Goal: Task Accomplishment & Management: Manage account settings

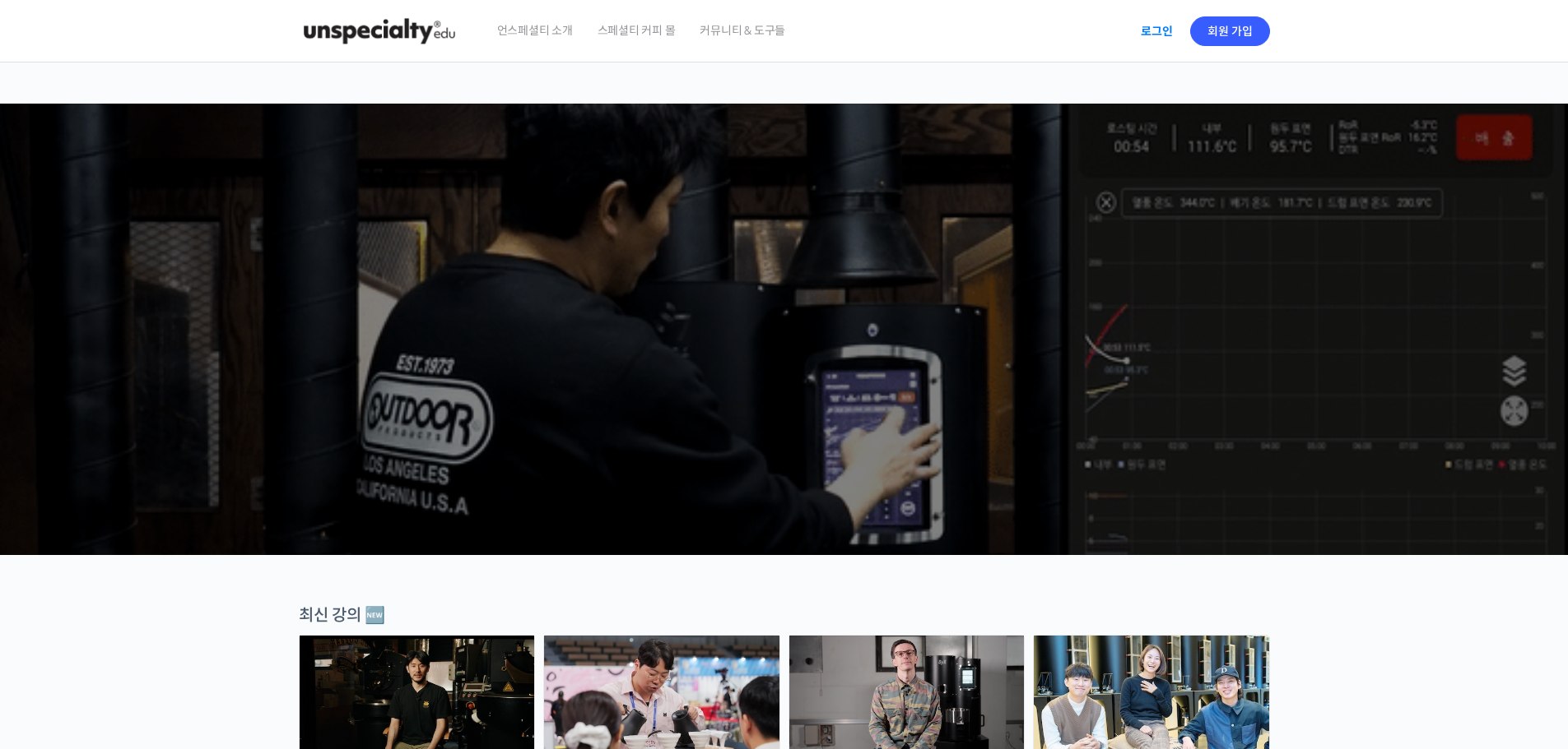
click at [1156, 30] on link "로그인" at bounding box center [1156, 31] width 52 height 38
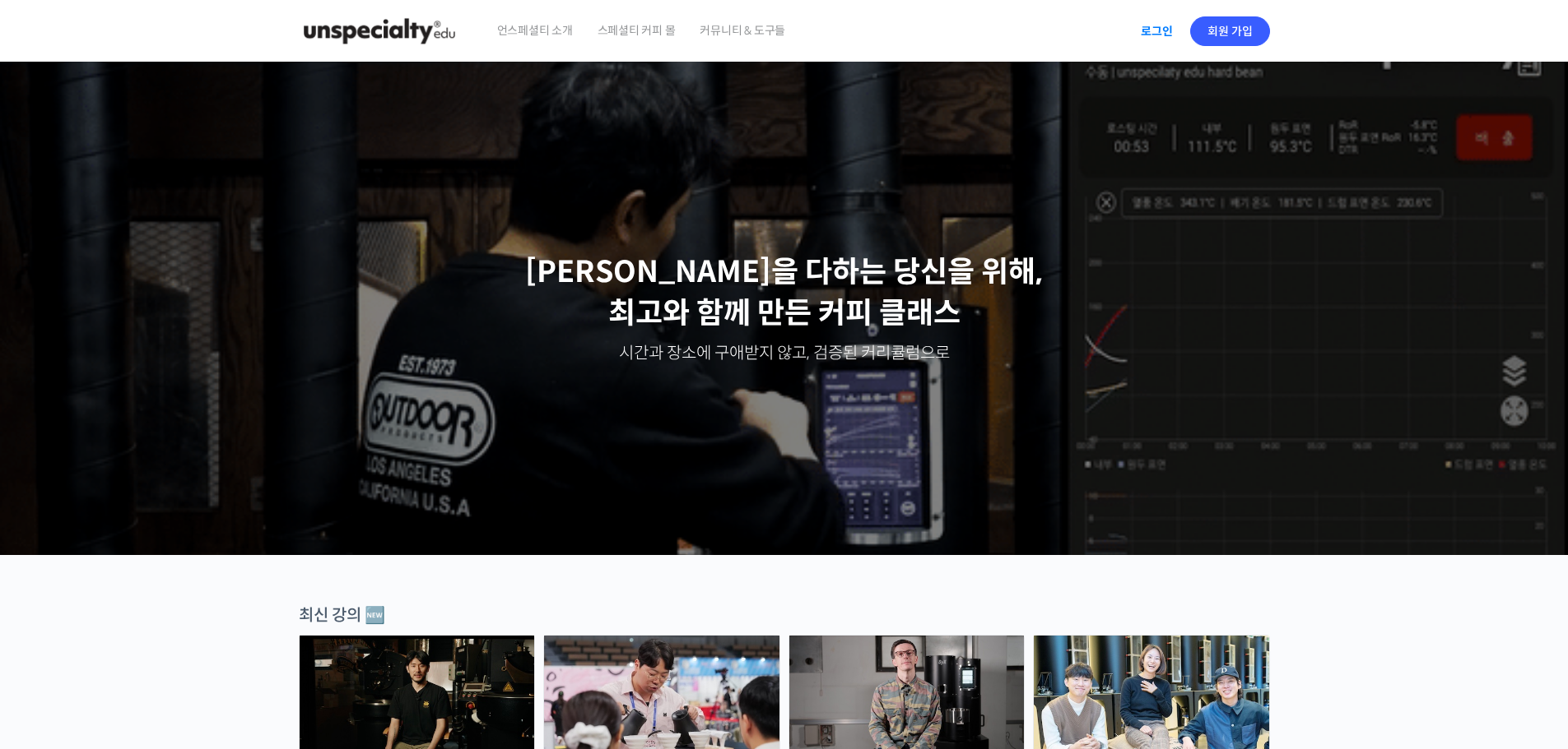
click at [1166, 36] on link "로그인" at bounding box center [1156, 31] width 52 height 38
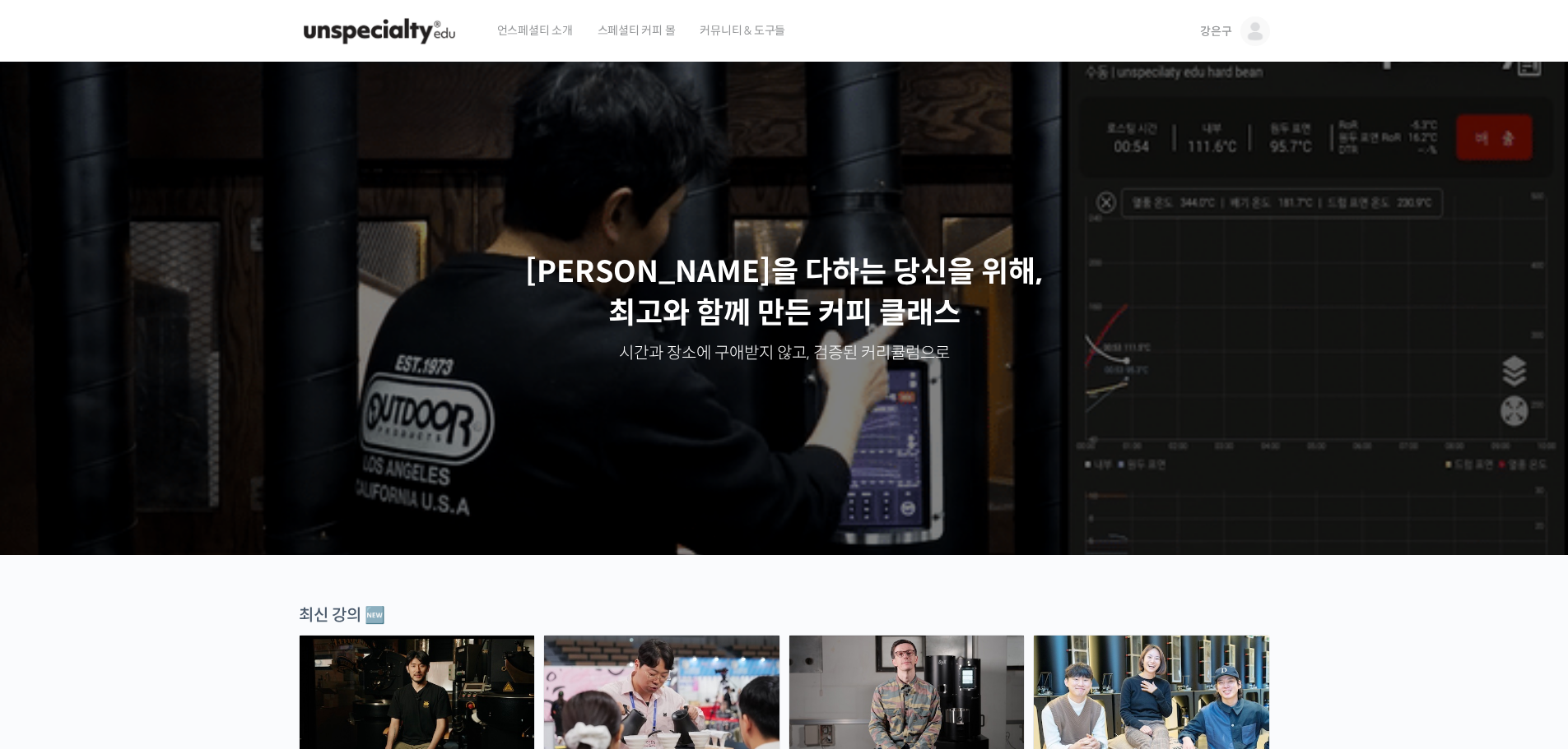
click at [1235, 33] on link "강은구" at bounding box center [1234, 31] width 69 height 62
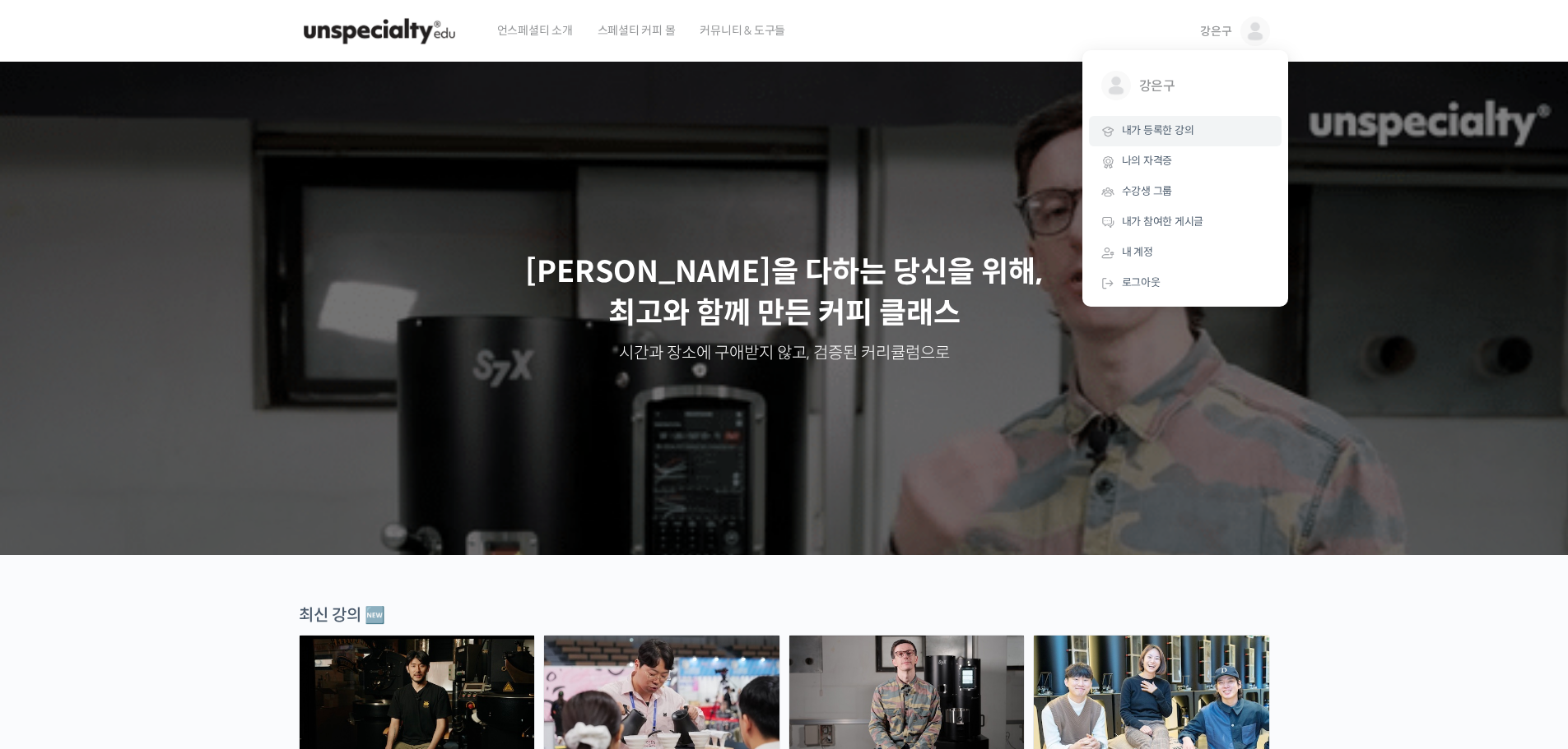
click at [1171, 128] on span "내가 등록한 강의" at bounding box center [1158, 131] width 72 height 14
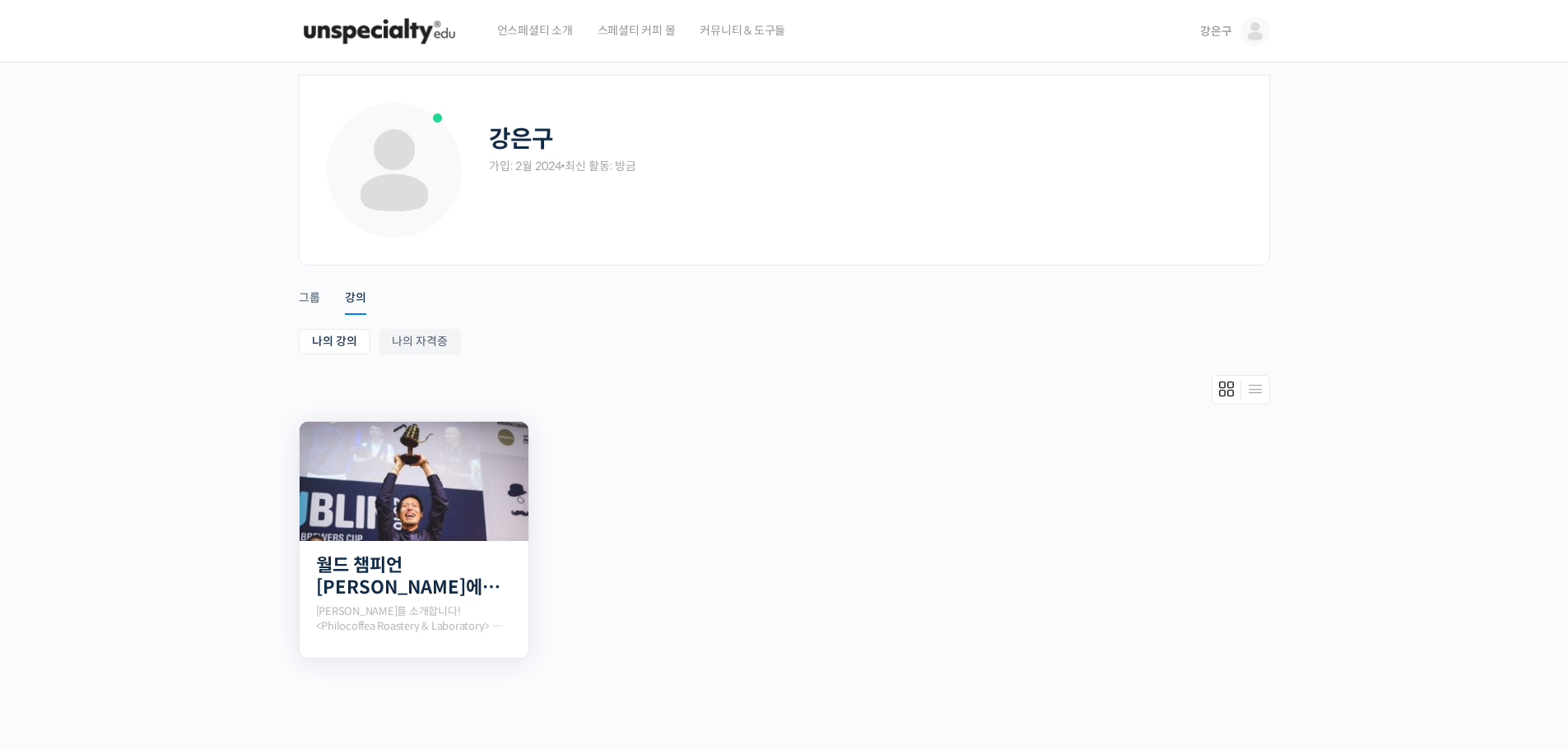
click at [496, 524] on img at bounding box center [413, 481] width 229 height 119
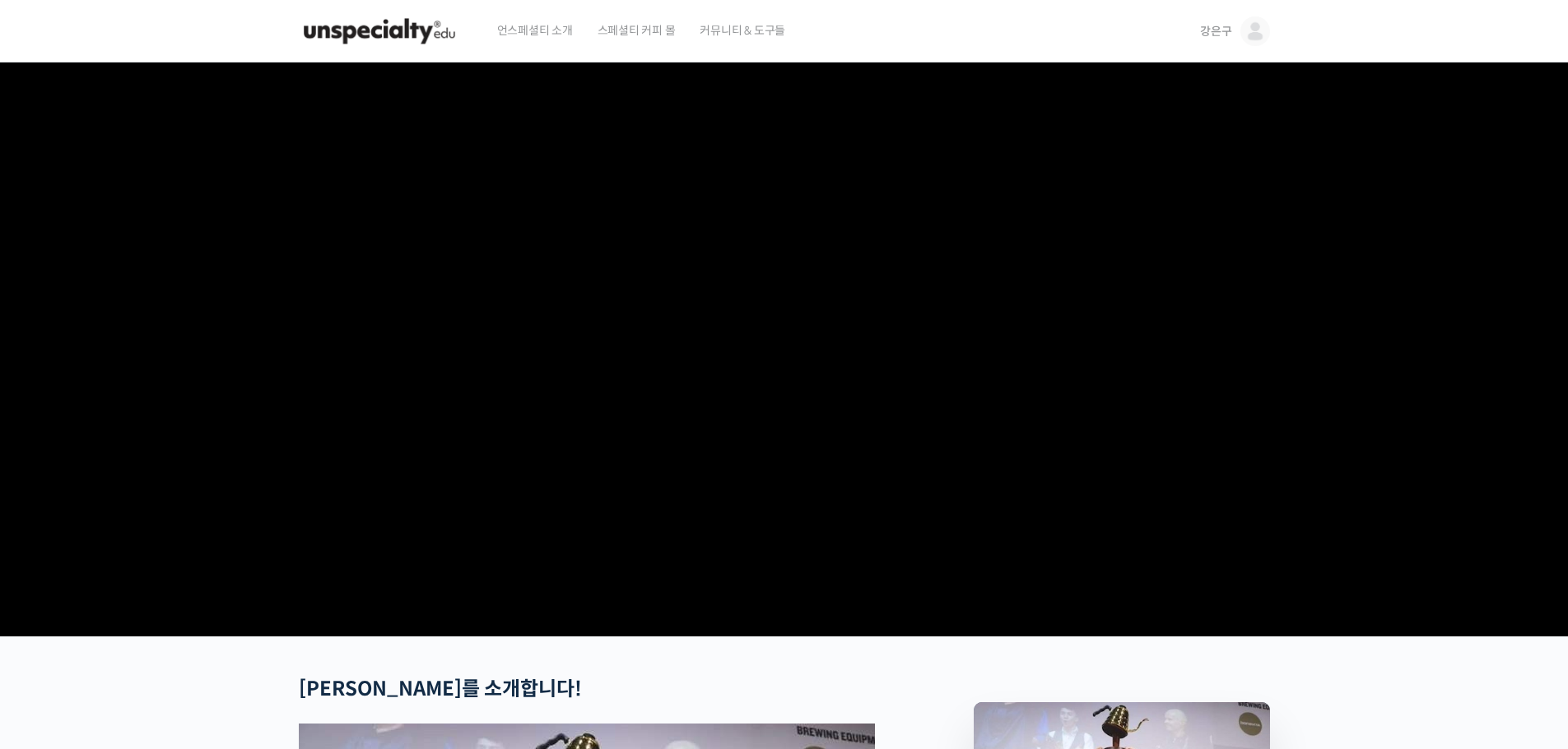
click at [865, 436] on video at bounding box center [784, 346] width 971 height 568
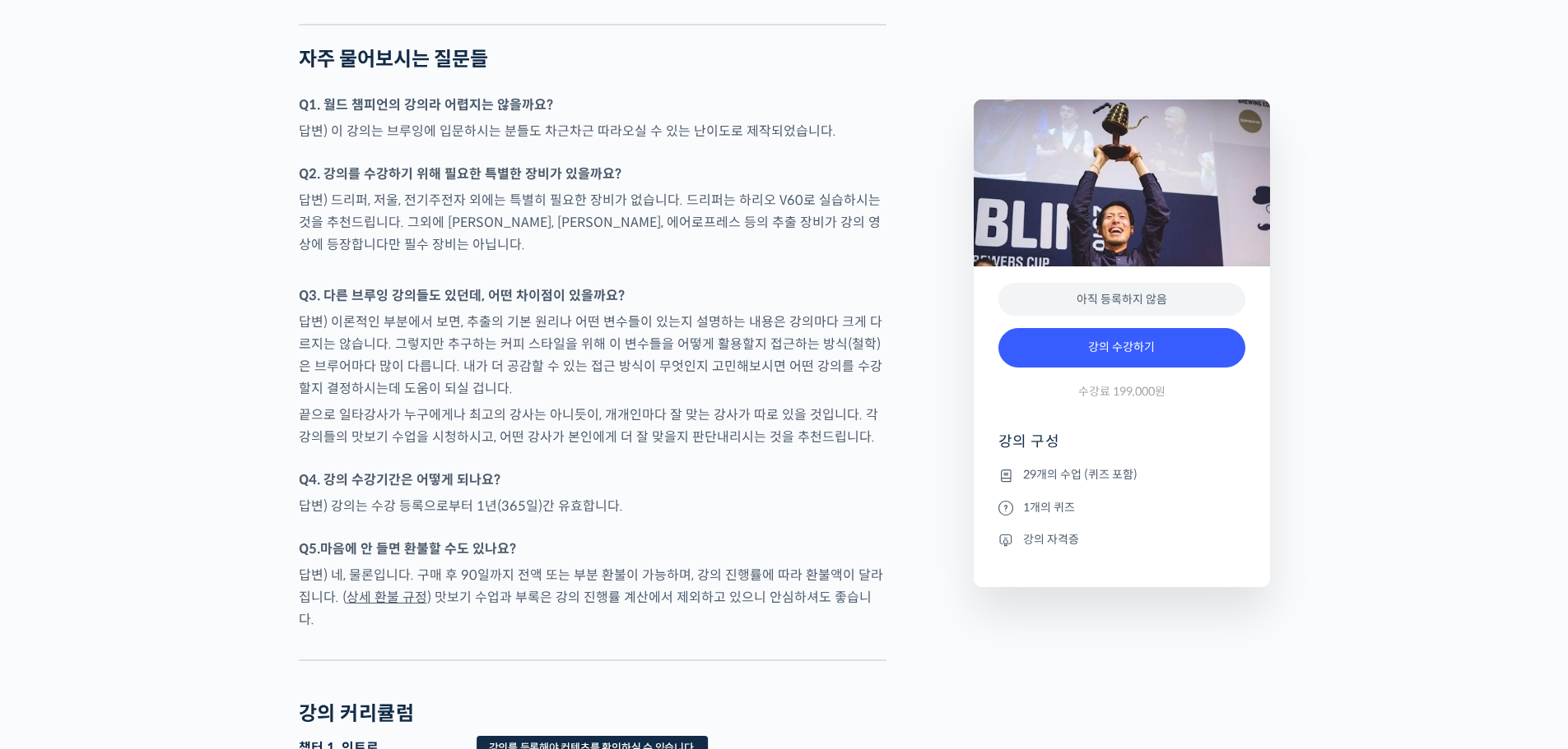
scroll to position [6251, 0]
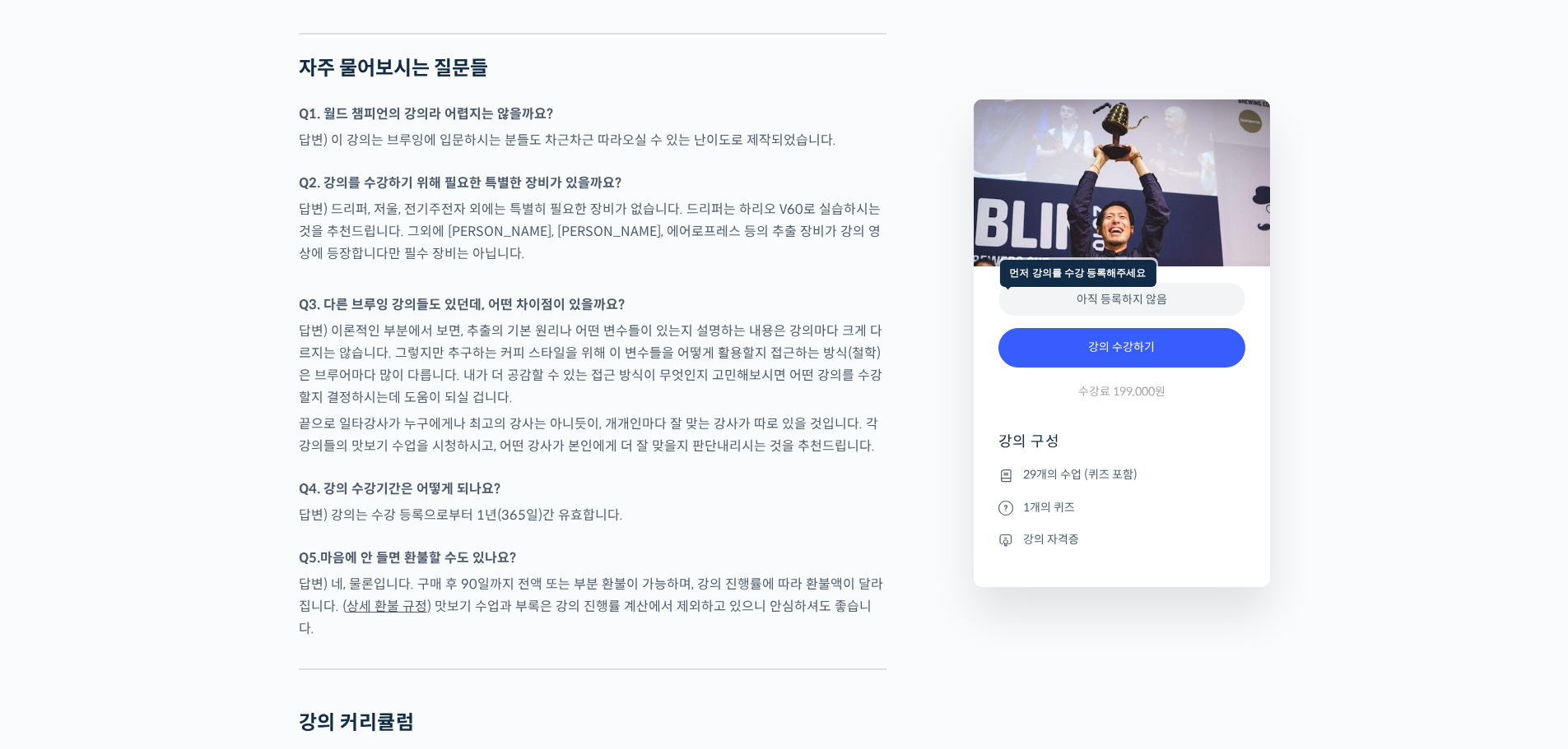
click at [1050, 296] on div "아직 등록하지 않음" at bounding box center [1121, 299] width 247 height 34
click at [808, 325] on p "답변) 이론적인 부분에서 보면, 추출의 기본 원리나 어떤 변수들이 있는지 설명하는 내용은 강의마다 크게 다르지는 않습니다. 그렇지만 추구하는 …" at bounding box center [593, 363] width 588 height 89
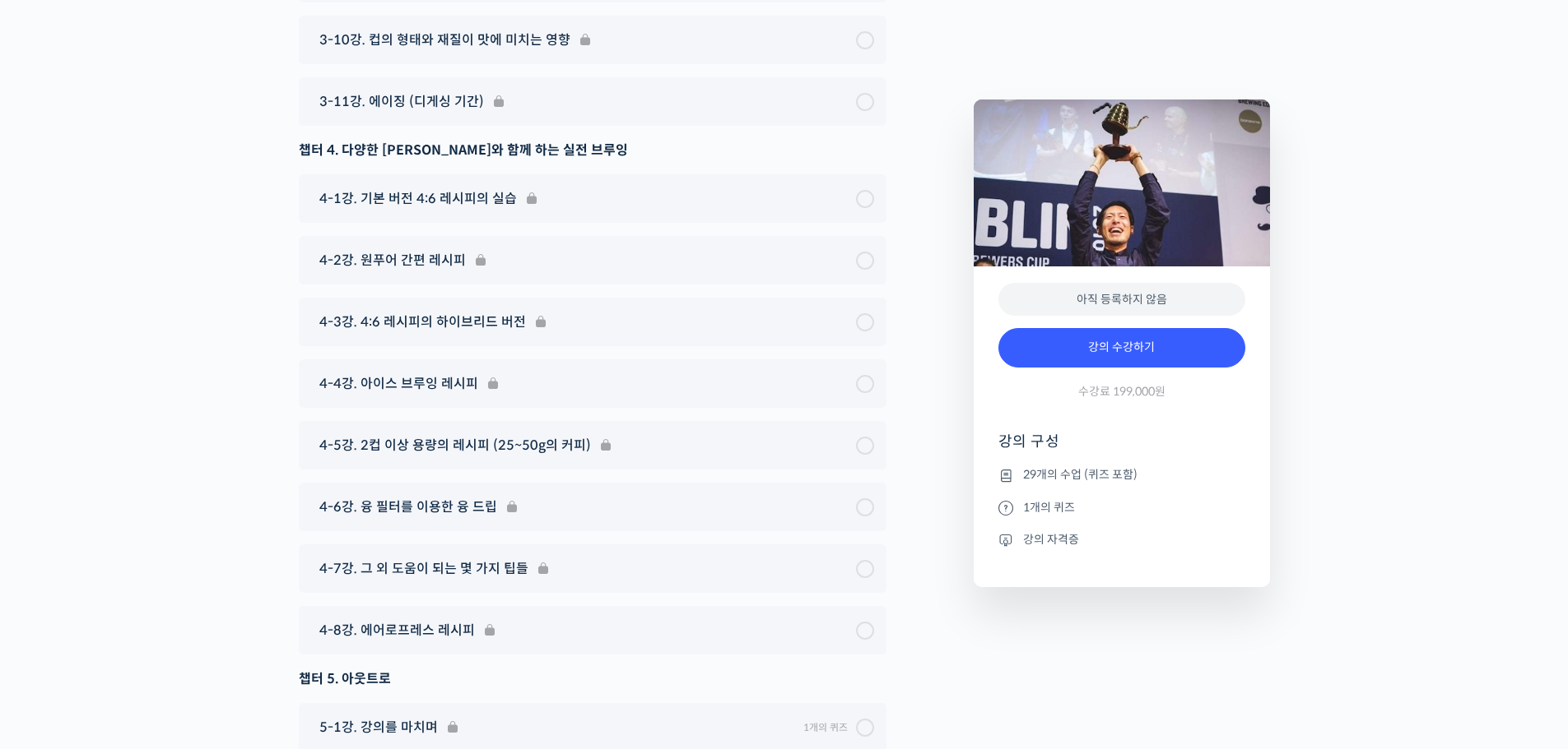
scroll to position [8426, 0]
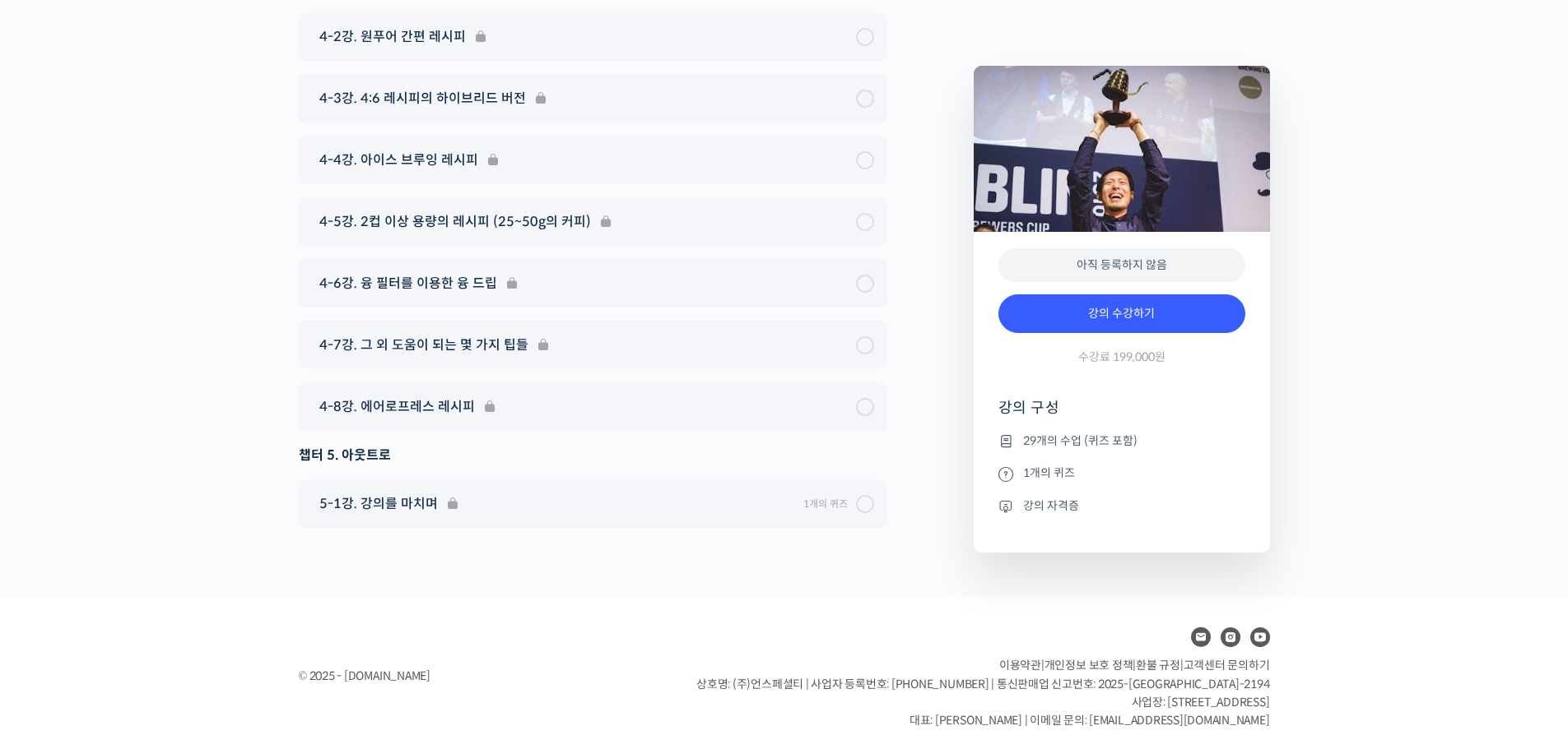
click at [913, 615] on footer "© 2025 - edu.unspecialty.com 이용약관 | 개인정보 보호 정책 | 환불 규정 | 고객센터 문의하기 상호명: (주)언스페셜…" at bounding box center [784, 676] width 1568 height 157
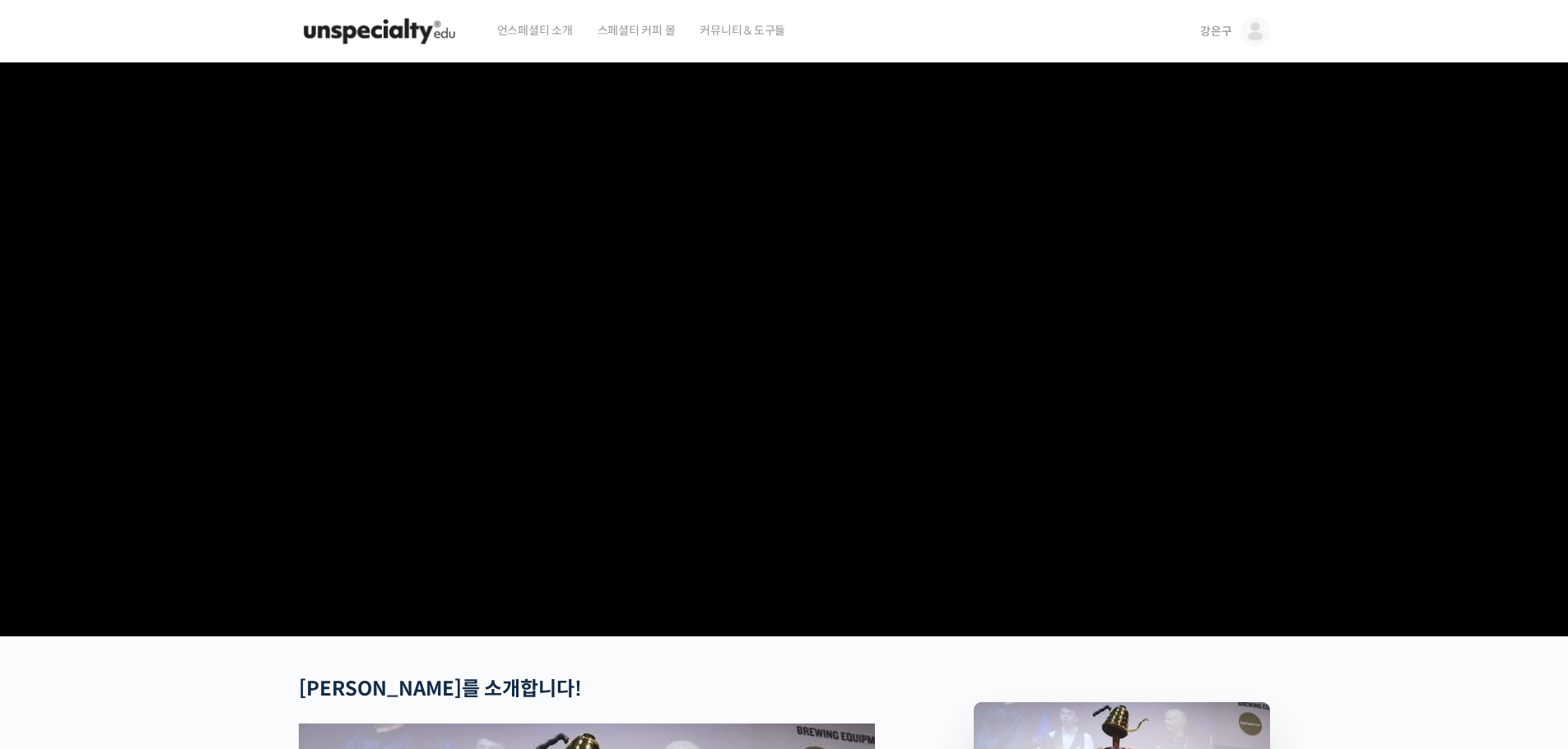
click at [1215, 32] on span "강은구" at bounding box center [1215, 30] width 31 height 15
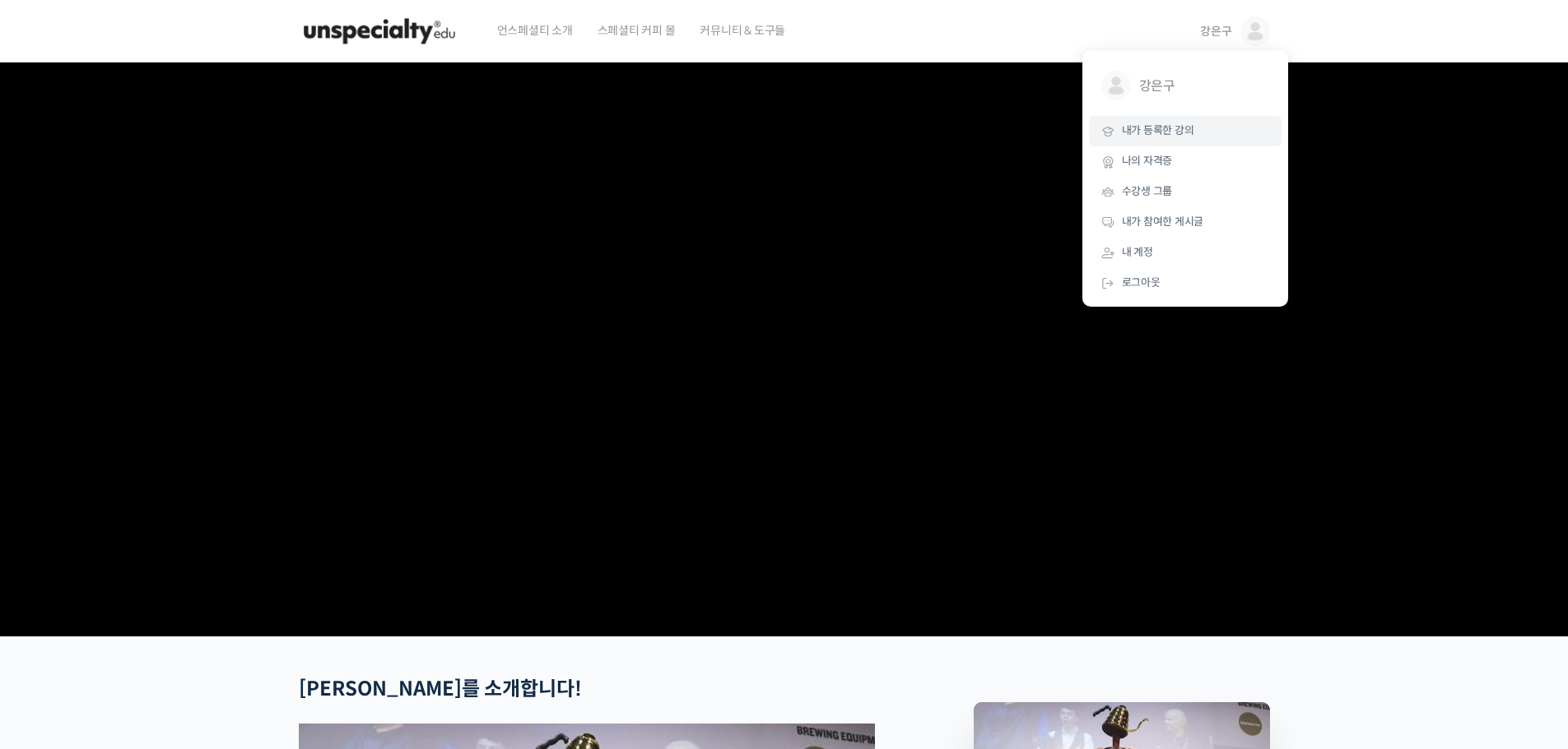
click at [1161, 130] on span "내가 등록한 강의" at bounding box center [1158, 131] width 72 height 14
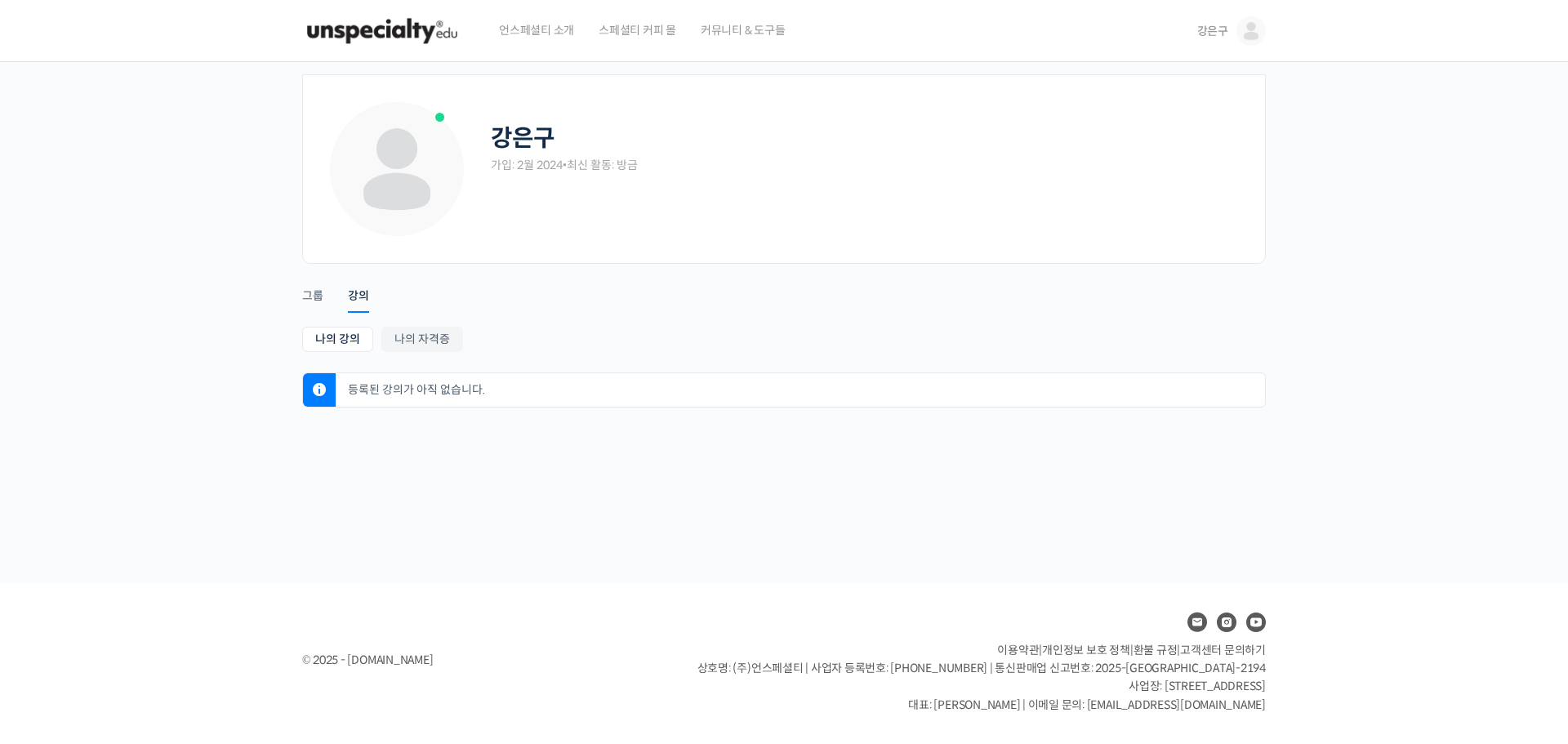
drag, startPoint x: 580, startPoint y: 299, endPoint x: 517, endPoint y: 297, distance: 63.0
click at [579, 299] on ul "Account Notifications 그룹 강의" at bounding box center [784, 288] width 963 height 41
click at [418, 337] on link "나의 자격증" at bounding box center [422, 340] width 81 height 25
click at [343, 337] on link "나의 강의" at bounding box center [337, 340] width 71 height 25
click at [307, 292] on div "그룹" at bounding box center [312, 300] width 21 height 24
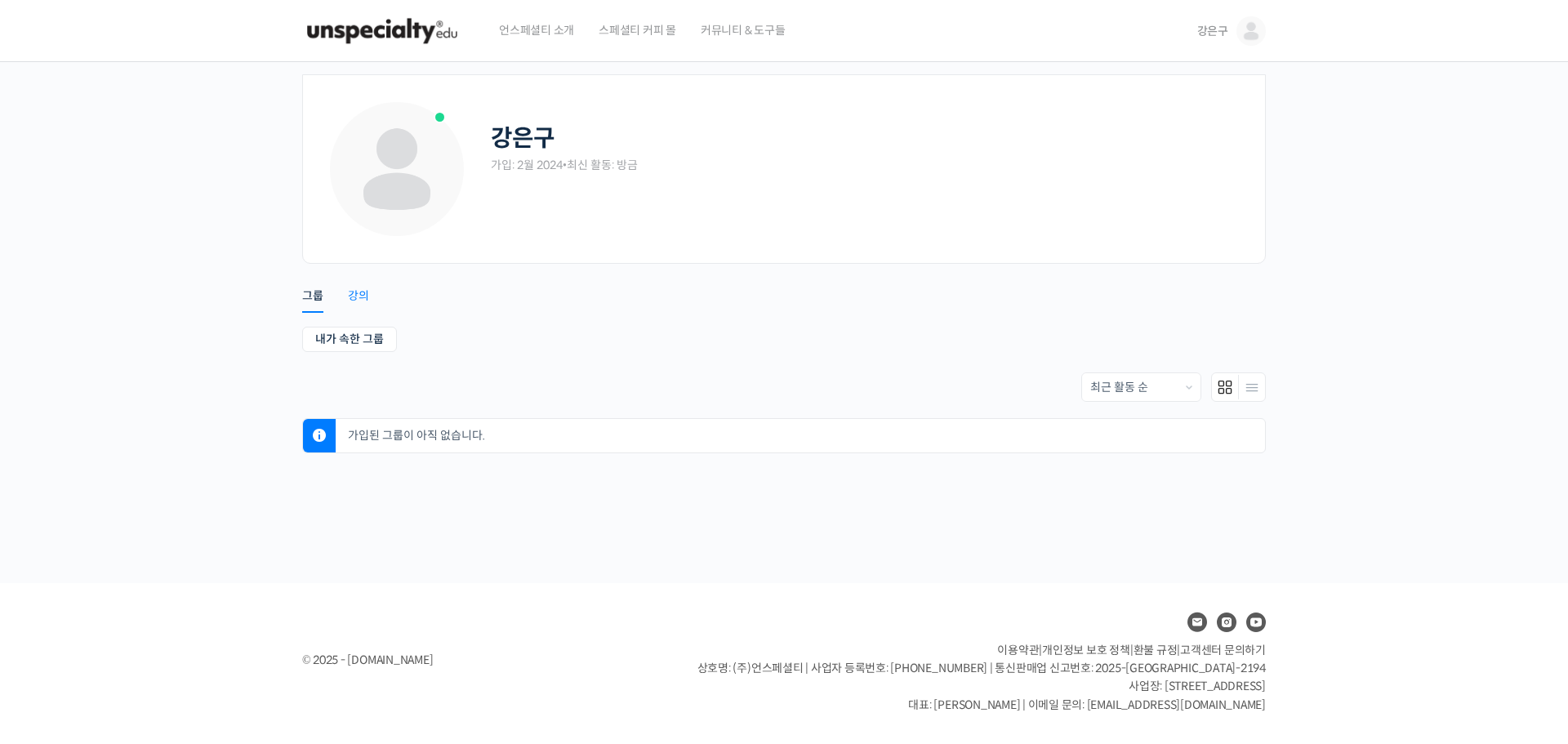
click at [359, 302] on div "강의" at bounding box center [359, 300] width 21 height 24
click at [534, 309] on div "Account Notifications 그룹 강의 나의 강의 My 강의 나의 자격증 나의 강의 My 강의 나의 자격증 등록된 강의가 아직 없습…" at bounding box center [784, 336] width 963 height 144
click at [1253, 25] on img at bounding box center [1251, 31] width 29 height 29
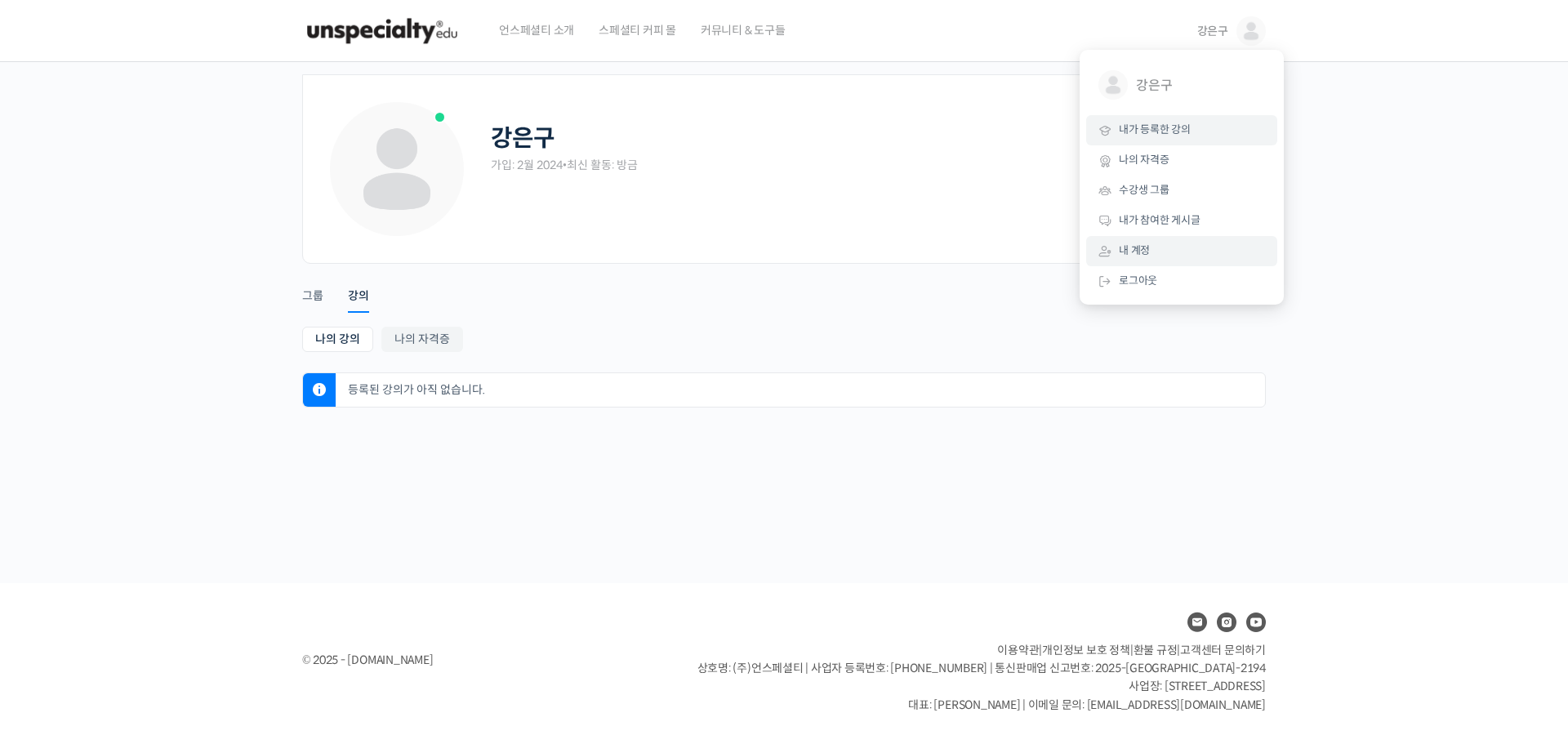
click at [1152, 246] on link "내 계정" at bounding box center [1182, 251] width 192 height 30
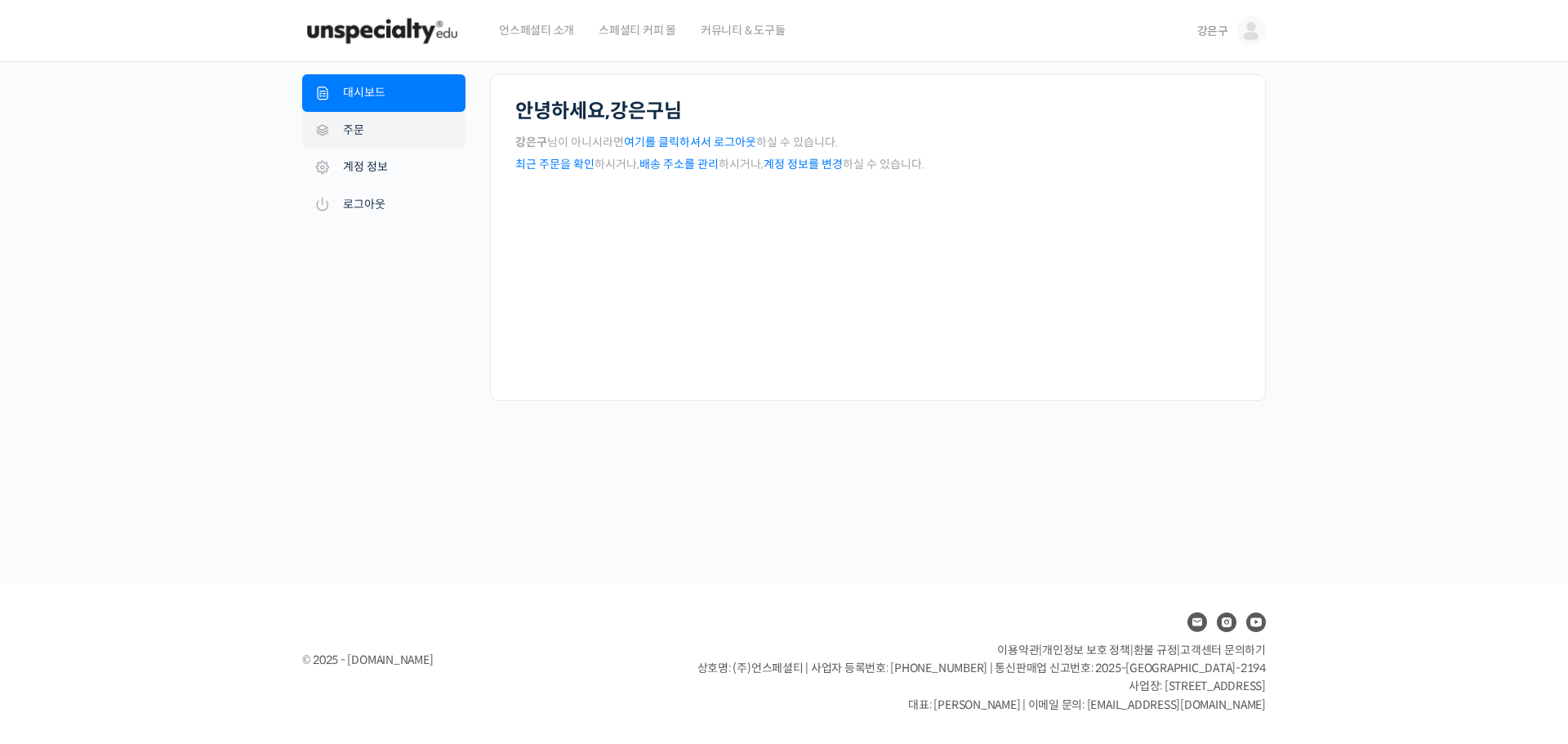
click at [382, 139] on link "주문" at bounding box center [383, 131] width 163 height 38
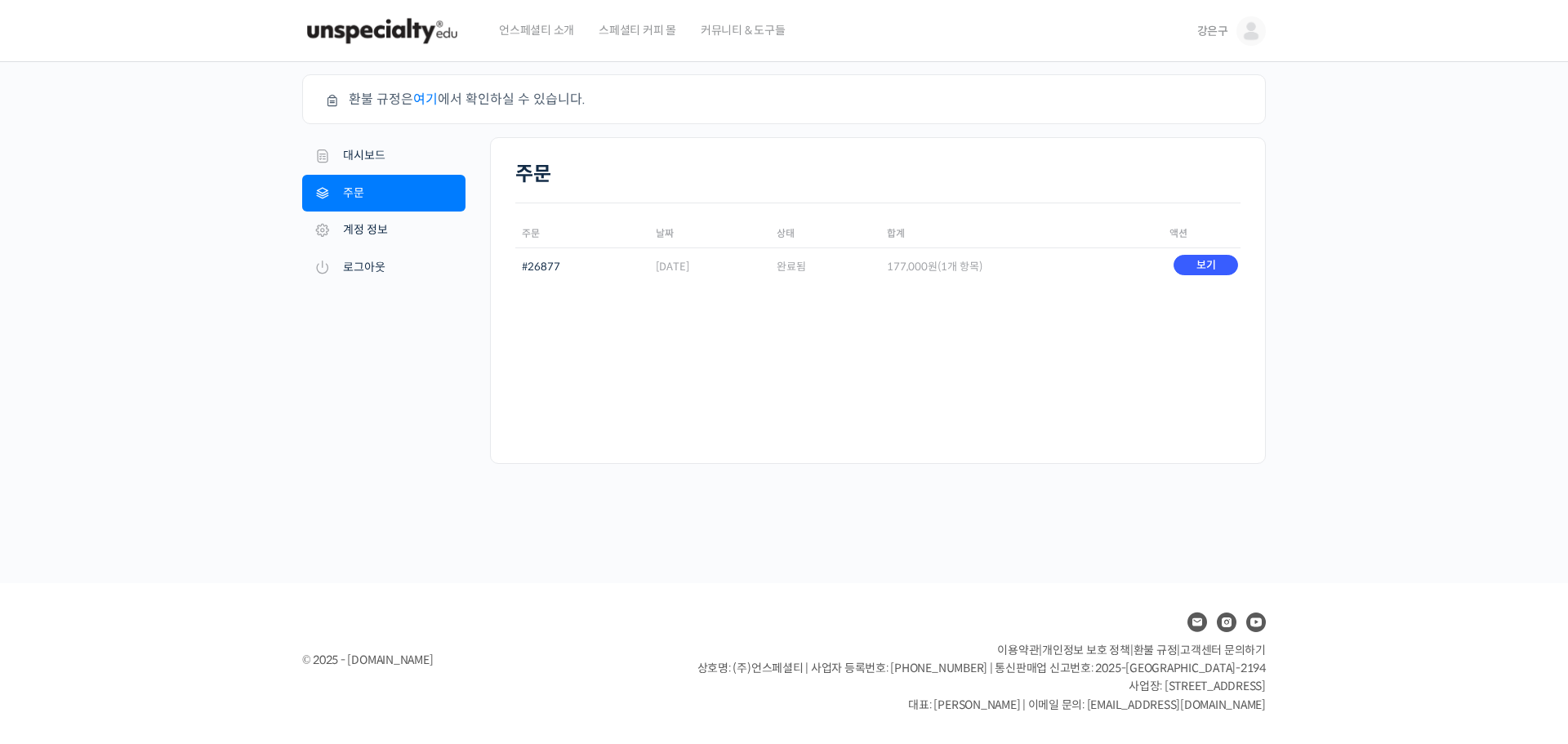
drag, startPoint x: 619, startPoint y: 260, endPoint x: 764, endPoint y: 272, distance: 145.5
click at [764, 272] on tr "#26877 2024년 02월 13일 완료됨 177,000 원 (1개 항목) 보기" at bounding box center [878, 267] width 725 height 39
click at [1086, 323] on div "주문 주문 날짜 상태 합계 액션 #26877 2024년 02월 13일 완료됨 177,000 원 (1개 항목) 보기" at bounding box center [878, 301] width 776 height 327
drag, startPoint x: 1000, startPoint y: 317, endPoint x: 1017, endPoint y: 326, distance: 19.2
click at [1005, 323] on div "주문 주문 날짜 상태 합계 액션 #26877 2024년 02월 13일 완료됨 177,000 원 (1개 항목) 보기" at bounding box center [878, 301] width 776 height 327
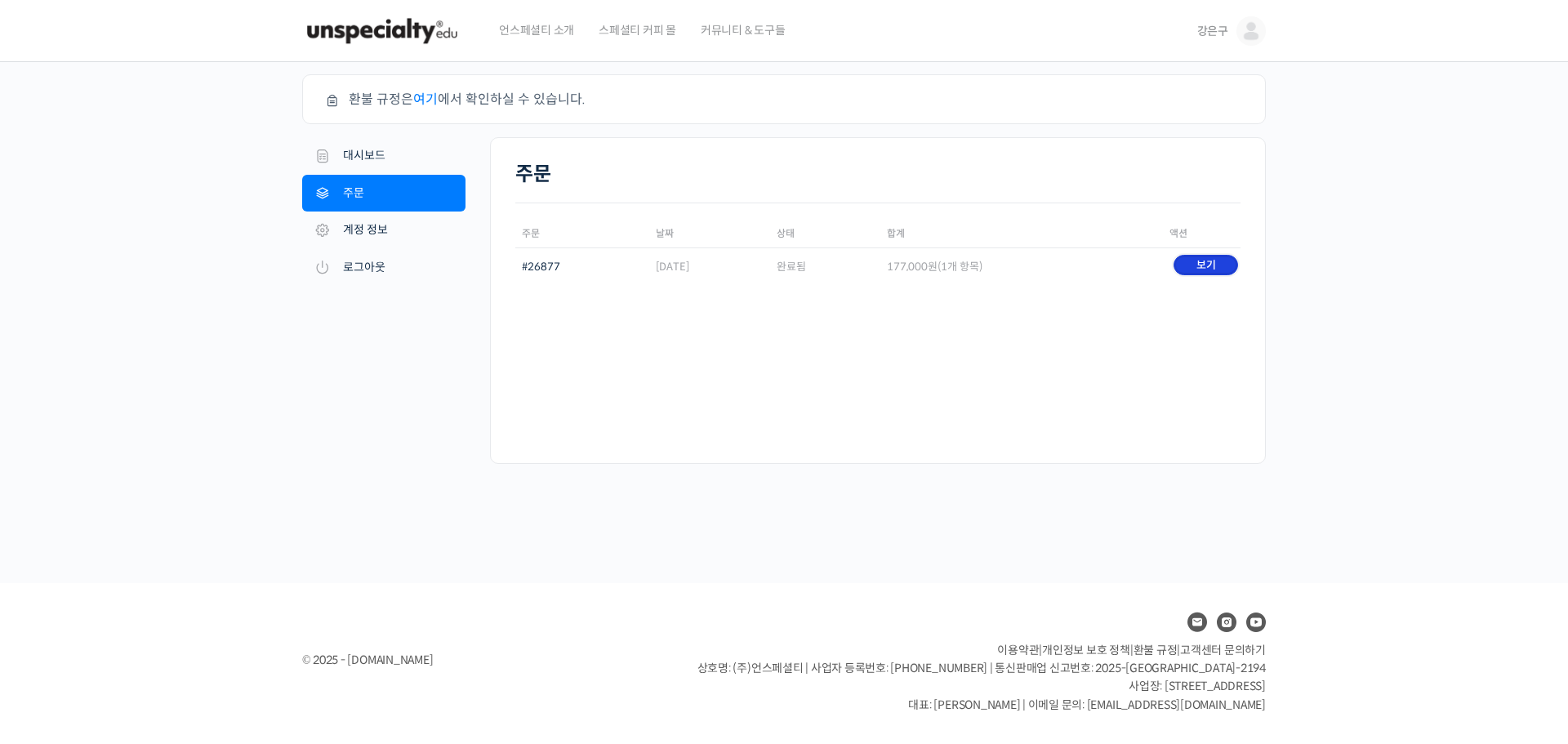
click at [1179, 265] on link "보기" at bounding box center [1205, 264] width 65 height 20
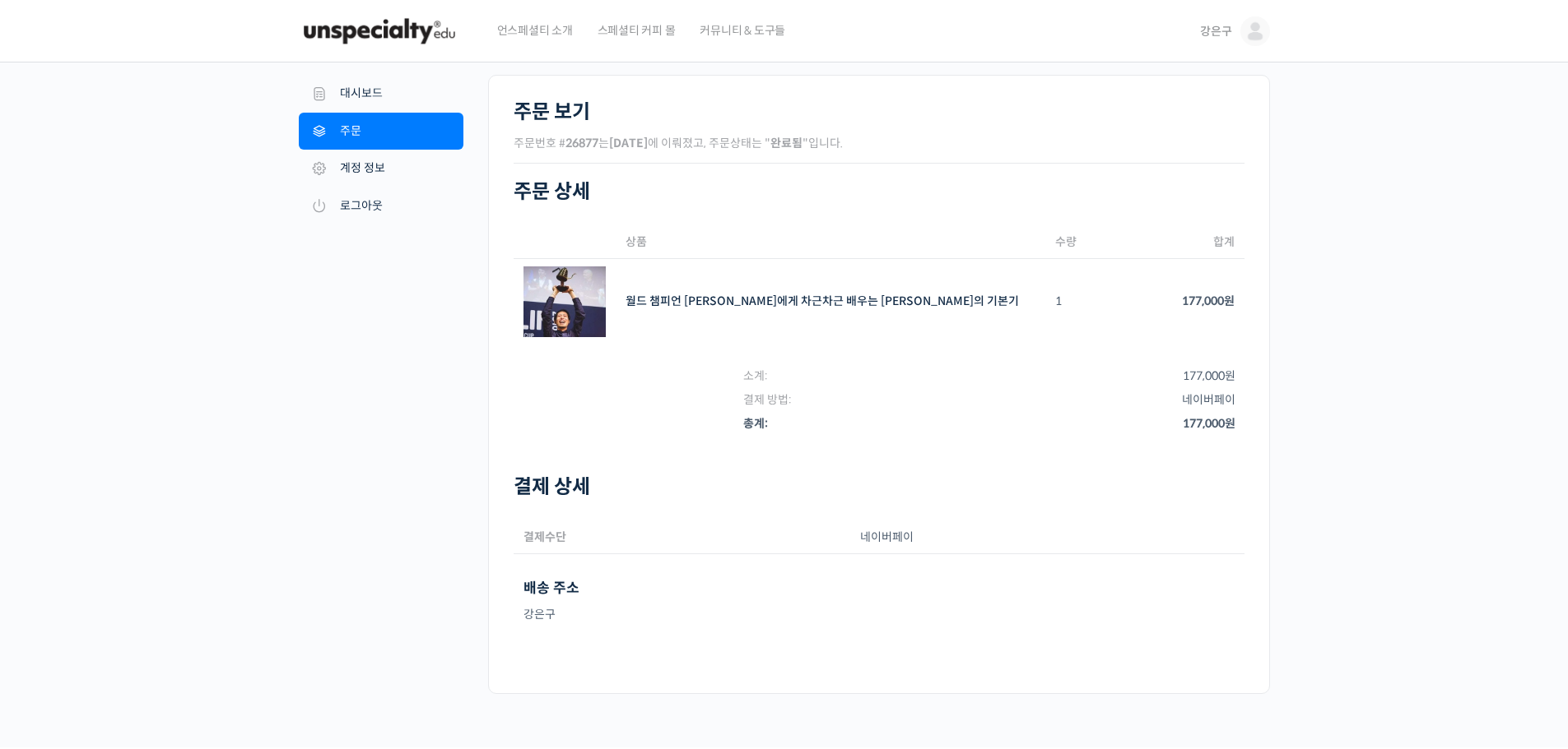
click at [1360, 320] on div "주문 #26877 내 [DEMOGRAPHIC_DATA] 대시보드 주문 [GEOGRAPHIC_DATA] 주소 계정 정보 로그아웃 주문 보기 주문…" at bounding box center [784, 404] width 1568 height 685
drag, startPoint x: 649, startPoint y: 148, endPoint x: 809, endPoint y: 170, distance: 161.5
click at [696, 156] on div "주문 보기 주문번호 # 26877 는 [DATE] 에 이뤄졌고, 주문상태는 " 완료됨 "입니다." at bounding box center [879, 131] width 731 height 63
click at [1466, 203] on div "주문 #26877 내 [DEMOGRAPHIC_DATA] 대시보드 주문 [GEOGRAPHIC_DATA] 주소 계정 정보 로그아웃 주문 보기 주문…" at bounding box center [784, 404] width 1568 height 685
